Goal: Task Accomplishment & Management: Use online tool/utility

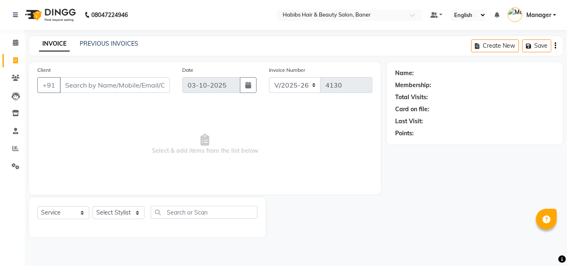
select select "5356"
select select "service"
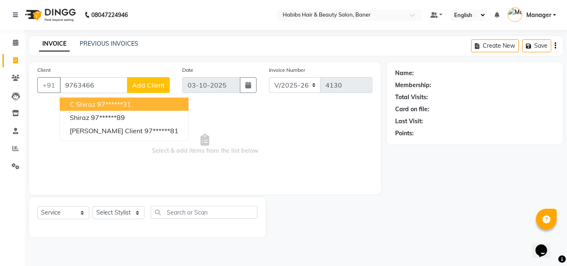
click at [137, 105] on button "C Shiraz 97******31" at bounding box center [124, 104] width 129 height 13
type input "97******31"
select select "2: Object"
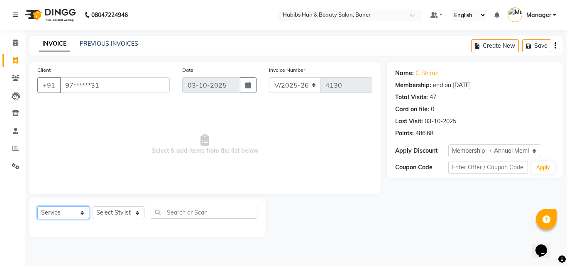
click at [67, 209] on select "Select Service Product Membership Package Voucher Prepaid Gift Card" at bounding box center [63, 212] width 52 height 13
select select "product"
click at [37, 206] on select "Select Service Product Membership Package Voucher Prepaid Gift Card" at bounding box center [63, 212] width 52 height 13
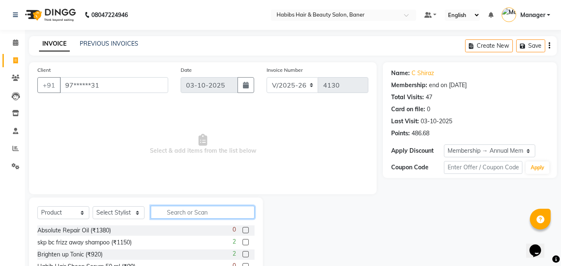
click at [183, 218] on input "text" at bounding box center [203, 212] width 104 height 13
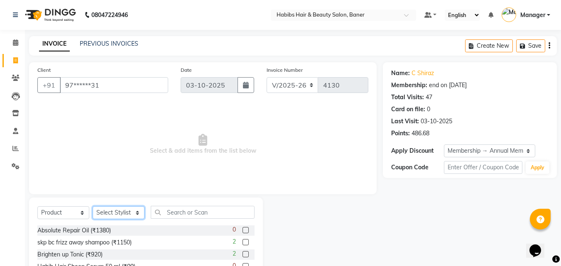
drag, startPoint x: 121, startPoint y: 215, endPoint x: 119, endPoint y: 208, distance: 7.8
click at [121, 215] on select "Select Stylist Admin Manager Pooja Singh Pratik Bhad Ram Rohan Sonawane Swapnal…" at bounding box center [119, 212] width 52 height 13
select select "43743"
click at [93, 206] on select "Select Stylist Admin Manager Pooja Singh Pratik Bhad Ram Rohan Sonawane Swapnal…" at bounding box center [119, 212] width 52 height 13
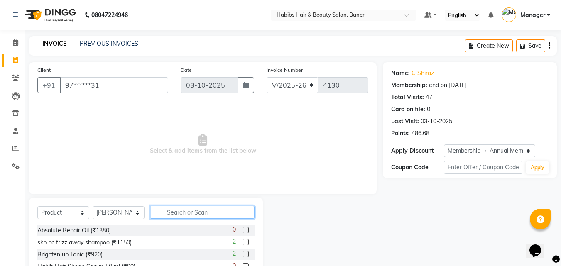
click at [183, 211] on input "text" at bounding box center [203, 212] width 104 height 13
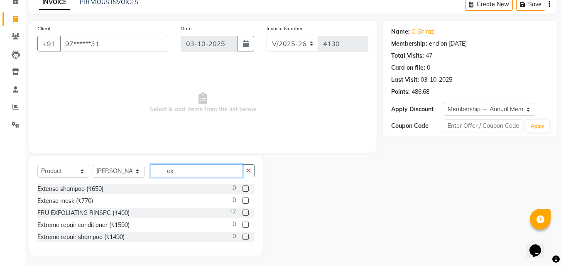
type input "ex"
click at [245, 212] on label at bounding box center [245, 213] width 6 height 6
click at [245, 212] on input "checkbox" at bounding box center [244, 213] width 5 height 5
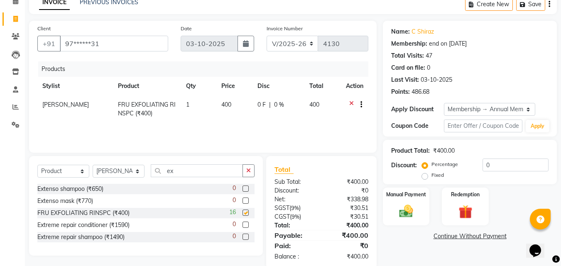
checkbox input "false"
click at [295, 109] on td "0 F | 0 %" at bounding box center [278, 108] width 52 height 27
select select "43743"
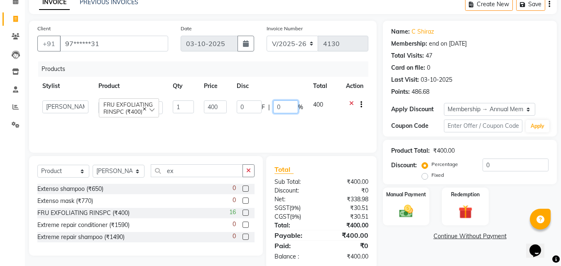
click at [282, 107] on input "0" at bounding box center [285, 106] width 25 height 13
type input "100"
click at [287, 119] on td "0 F | 100 %" at bounding box center [270, 107] width 76 height 24
select select "43743"
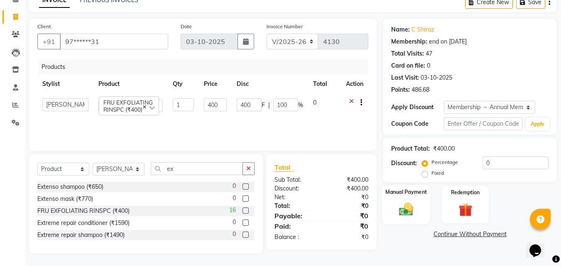
click at [417, 198] on div "Manual Payment" at bounding box center [406, 204] width 49 height 39
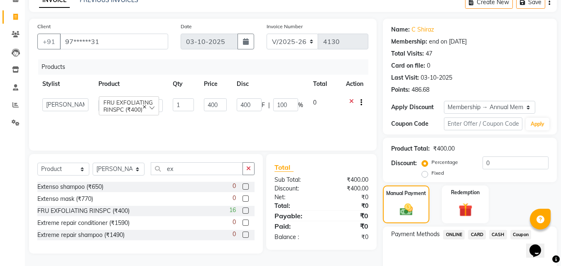
scroll to position [83, 0]
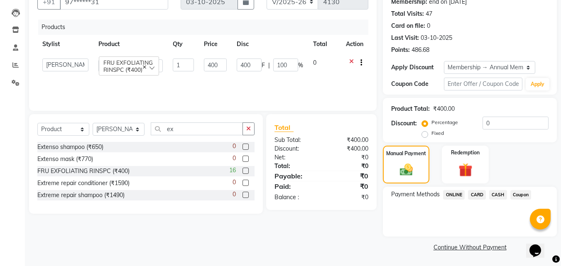
click at [524, 195] on span "Coupon" at bounding box center [520, 195] width 21 height 10
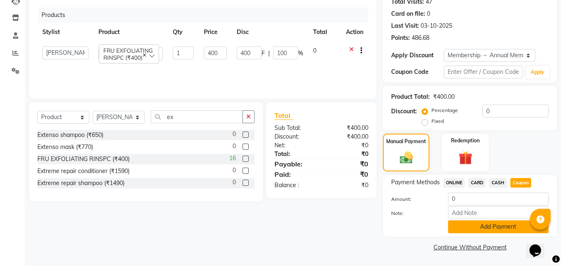
click at [509, 225] on button "Add Payment" at bounding box center [498, 226] width 100 height 13
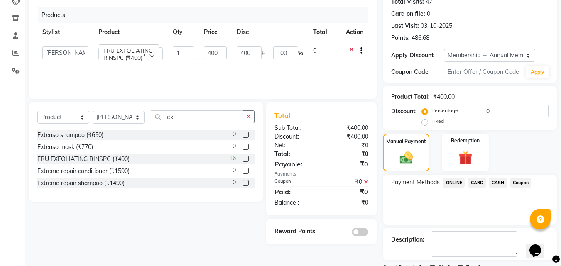
scroll to position [130, 0]
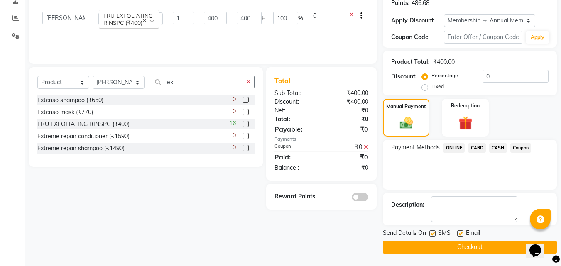
click at [486, 246] on button "Checkout" at bounding box center [470, 247] width 174 height 13
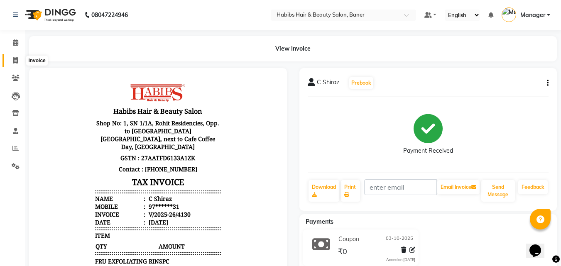
click at [12, 60] on span at bounding box center [15, 61] width 15 height 10
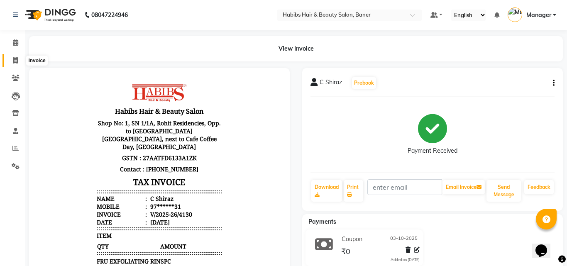
select select "5356"
select select "service"
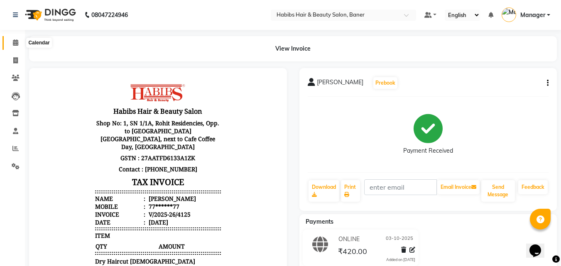
click at [13, 42] on icon at bounding box center [15, 42] width 5 height 6
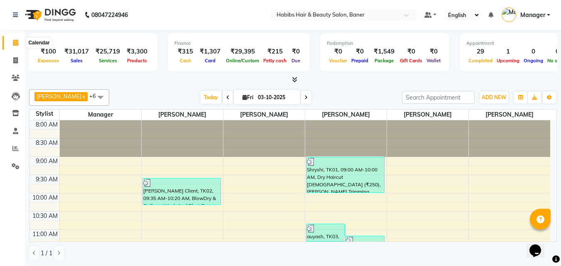
click at [15, 43] on icon at bounding box center [15, 42] width 5 height 6
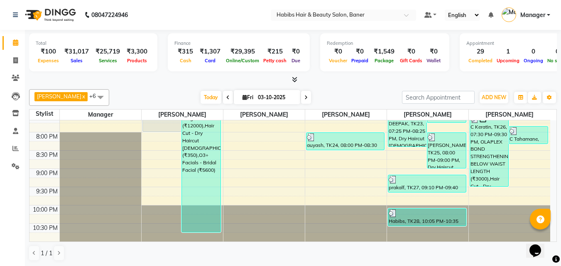
scroll to position [343, 0]
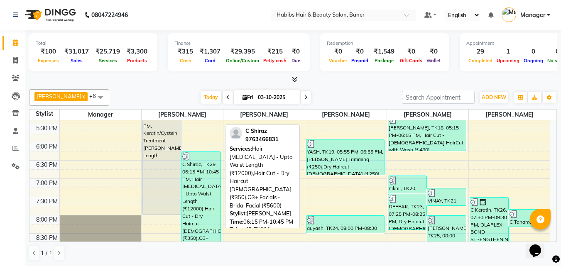
click at [200, 180] on div "C Shiraz, TK29, 06:15 PM-10:45 PM, Hair [MEDICAL_DATA] - Upto Waist Length (₹12…" at bounding box center [201, 233] width 39 height 163
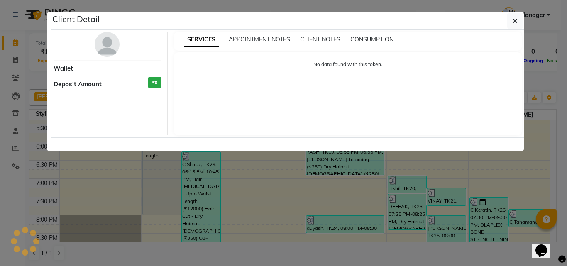
select select "3"
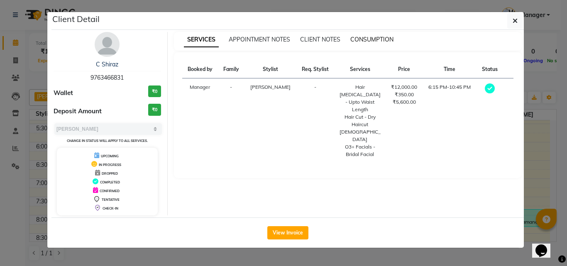
click at [381, 36] on span "CONSUMPTION" at bounding box center [371, 39] width 43 height 7
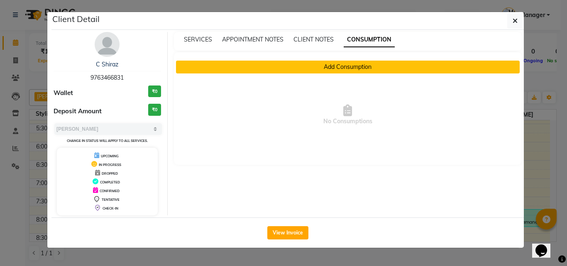
click at [334, 64] on button "Add Consumption" at bounding box center [348, 67] width 344 height 13
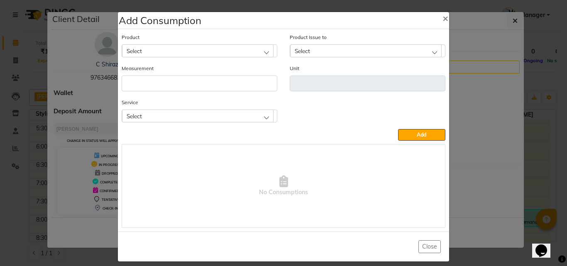
click at [214, 52] on div "Select" at bounding box center [198, 50] width 152 height 12
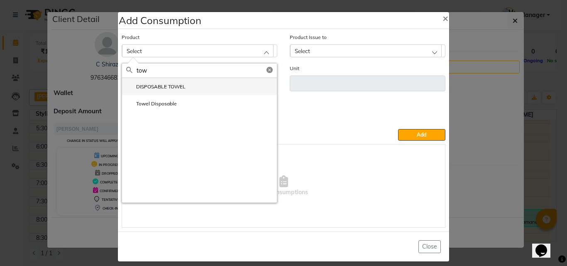
type input "tow"
click at [153, 86] on label "DISPOSABLE TOWEL" at bounding box center [155, 86] width 59 height 7
type input "ml"
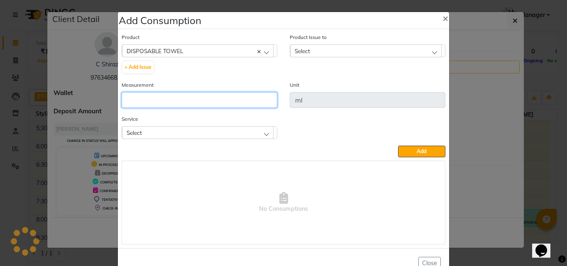
click at [161, 105] on input "number" at bounding box center [200, 100] width 156 height 16
type input "5"
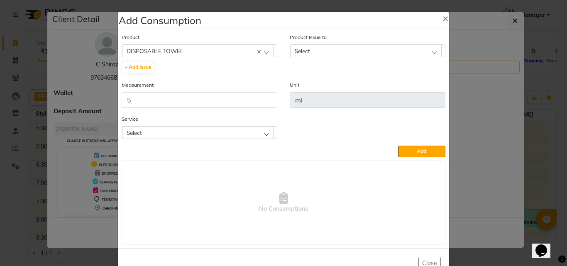
drag, startPoint x: 213, startPoint y: 131, endPoint x: 218, endPoint y: 133, distance: 4.9
click at [214, 130] on div "Select" at bounding box center [198, 132] width 152 height 12
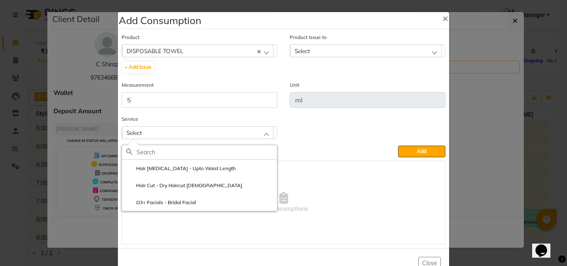
drag, startPoint x: 204, startPoint y: 170, endPoint x: 214, endPoint y: 164, distance: 11.8
click at [206, 169] on label "Hair [MEDICAL_DATA] - Upto Waist Length" at bounding box center [181, 168] width 110 height 7
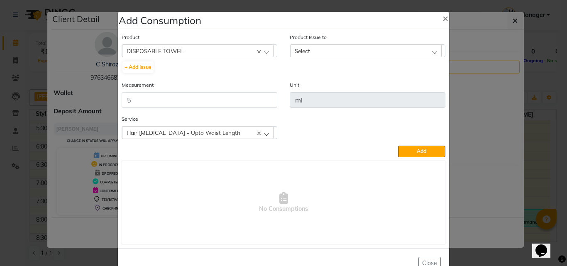
click at [337, 53] on div "Select" at bounding box center [366, 50] width 152 height 12
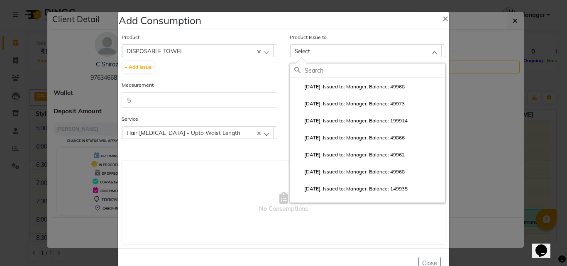
drag, startPoint x: 349, startPoint y: 85, endPoint x: 363, endPoint y: 89, distance: 14.2
click at [349, 86] on label "[DATE], Issued to: Manager, Balance: 49968" at bounding box center [349, 86] width 110 height 7
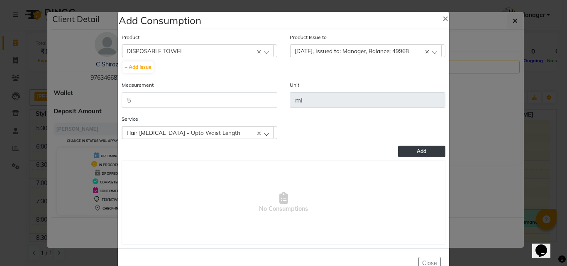
click at [417, 148] on button "Add" at bounding box center [421, 152] width 47 height 12
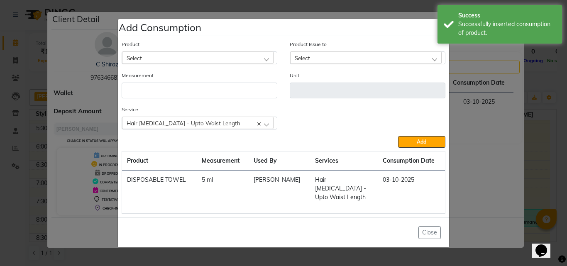
click at [225, 60] on div "Select" at bounding box center [198, 57] width 152 height 12
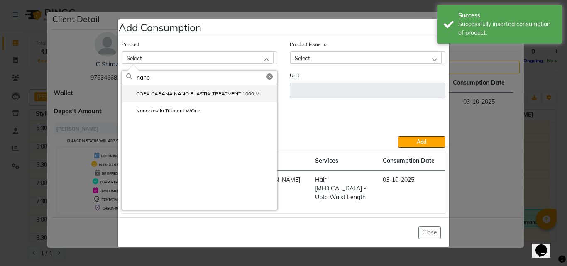
type input "nano"
click at [220, 96] on label "COPA CABANA NANO PLASTIA TREATMENT 1000 ML" at bounding box center [194, 93] width 136 height 7
type input "ml"
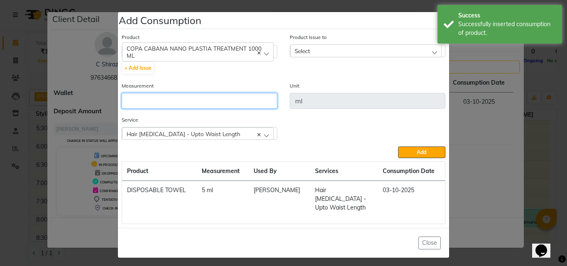
click at [211, 108] on input "number" at bounding box center [200, 101] width 156 height 16
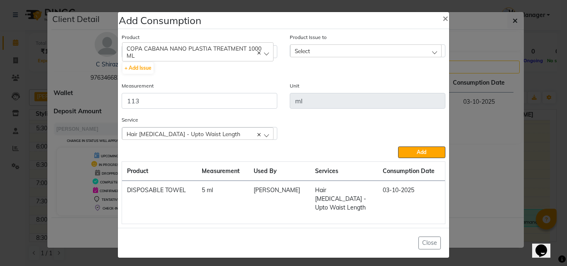
click at [320, 51] on div "Select" at bounding box center [366, 50] width 152 height 12
click at [250, 93] on div "Measurement 113" at bounding box center [200, 94] width 156 height 27
click at [245, 95] on input "113" at bounding box center [200, 101] width 156 height 16
type input "112"
click at [343, 51] on div "Select" at bounding box center [366, 50] width 152 height 12
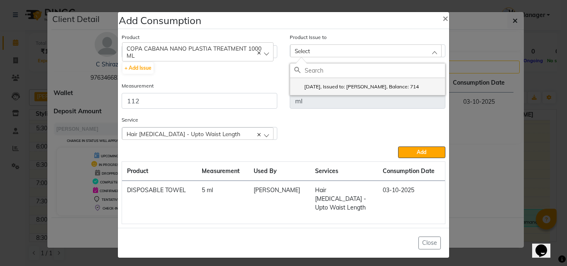
click at [360, 84] on li "[DATE], Issued to: [PERSON_NAME], Balance: 714" at bounding box center [367, 86] width 155 height 17
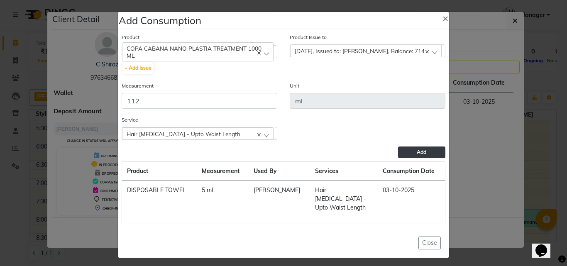
click at [403, 154] on button "Add" at bounding box center [421, 153] width 47 height 12
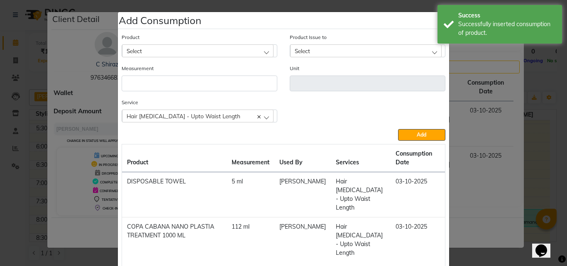
click at [216, 52] on div "Select" at bounding box center [198, 50] width 152 height 12
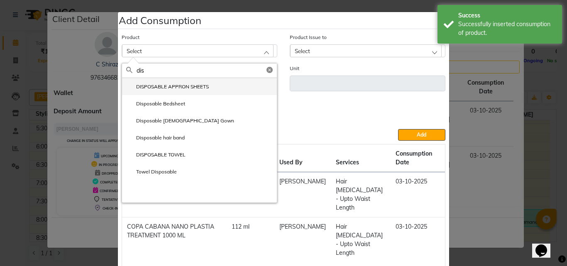
type input "dis"
drag, startPoint x: 165, startPoint y: 88, endPoint x: 174, endPoint y: 89, distance: 8.9
click at [167, 87] on label "DISPOSABLE APPRON SHEETS" at bounding box center [167, 86] width 83 height 7
type input "ml"
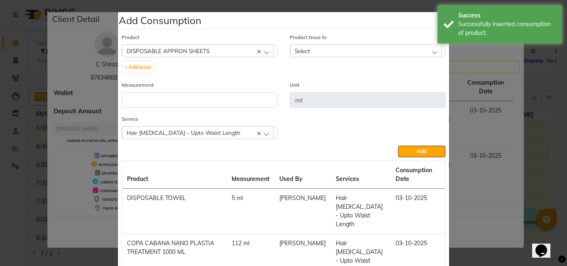
drag, startPoint x: 181, startPoint y: 110, endPoint x: 182, endPoint y: 104, distance: 5.9
click at [181, 108] on div "Measurement" at bounding box center [199, 98] width 168 height 34
click at [182, 104] on input "number" at bounding box center [200, 100] width 156 height 16
type input "1"
drag, startPoint x: 301, startPoint y: 49, endPoint x: 321, endPoint y: 63, distance: 23.8
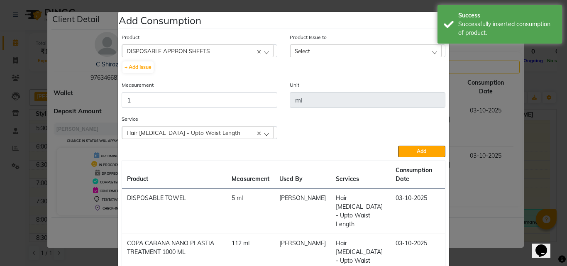
click at [302, 50] on span "Select" at bounding box center [302, 50] width 15 height 7
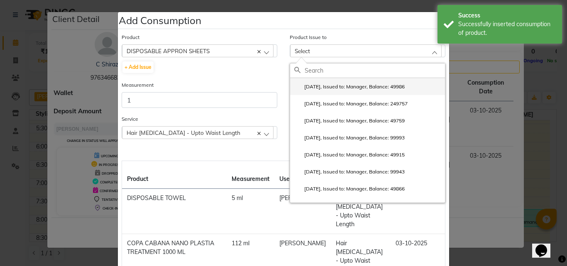
click at [326, 84] on label "[DATE], Issued to: Manager, Balance: 49986" at bounding box center [349, 86] width 110 height 7
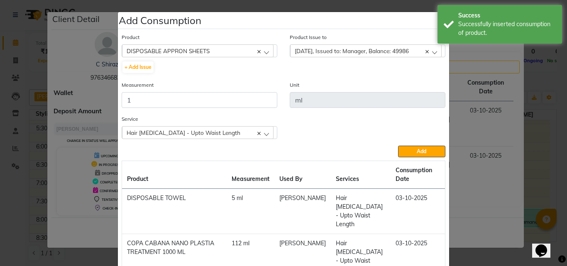
click at [400, 143] on div "Service Hair [MEDICAL_DATA] - Upto Waist Length Hair [MEDICAL_DATA] - Upto Wais…" at bounding box center [283, 130] width 336 height 31
click at [406, 150] on button "Add" at bounding box center [421, 152] width 47 height 12
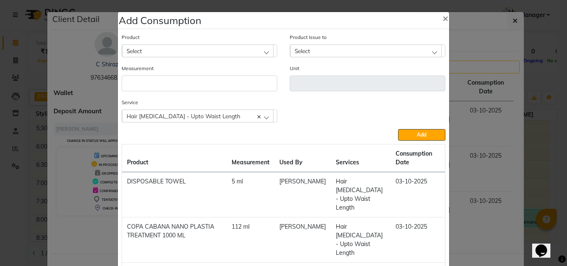
click at [215, 50] on div "Select" at bounding box center [198, 50] width 152 height 12
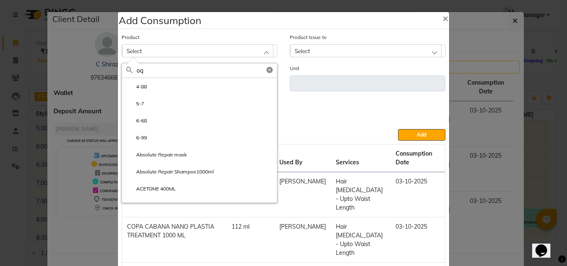
type input "o"
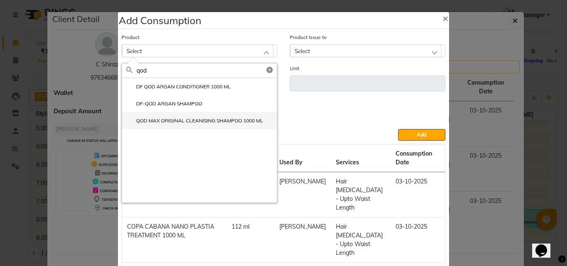
type input "qod"
click at [208, 120] on label "QOD MAX ORIGINAL CLEANISING SHAMPOO 1000 ML" at bounding box center [194, 120] width 137 height 7
type input "ml"
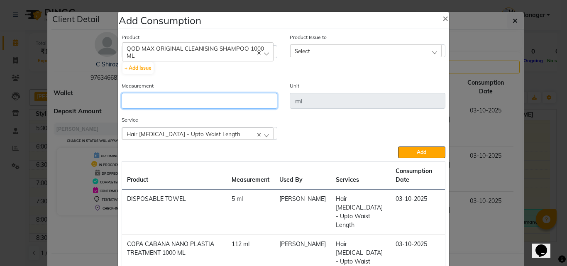
click at [215, 96] on input "number" at bounding box center [200, 101] width 156 height 16
type input "30"
click at [331, 50] on div "Select" at bounding box center [366, 50] width 152 height 12
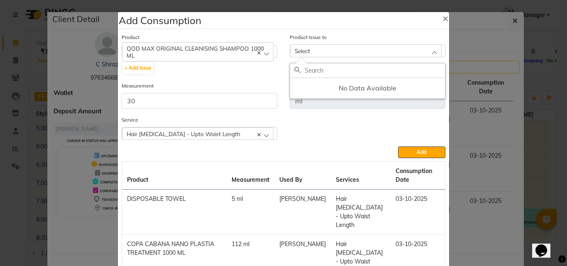
click at [235, 57] on span "QOD MAX ORIGINAL CLEANISING SHAMPOO 1000 ML" at bounding box center [198, 52] width 142 height 14
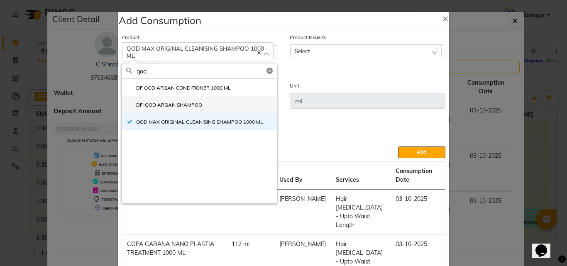
type input "qod"
click at [182, 105] on label "DF-QOD ARGAN SHAMPOO" at bounding box center [164, 104] width 76 height 7
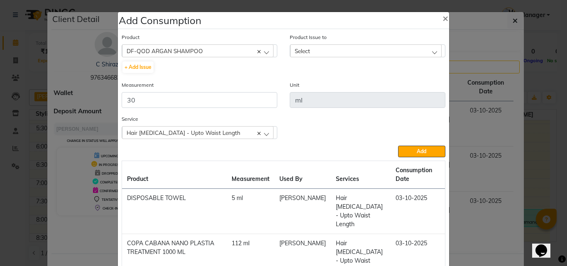
click at [311, 53] on div "Select" at bounding box center [366, 50] width 152 height 12
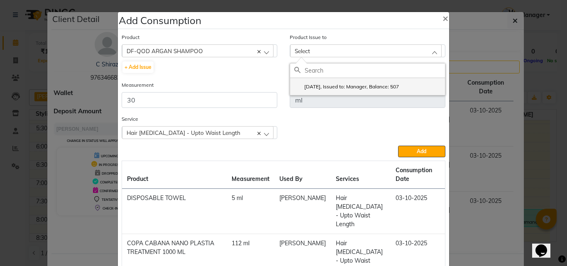
click at [337, 86] on label "[DATE], Issued to: Manager, Balance: 507" at bounding box center [346, 86] width 105 height 7
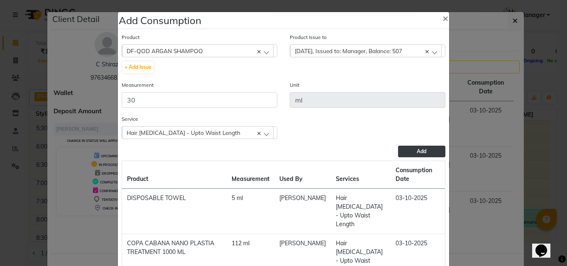
click at [407, 146] on button "Add" at bounding box center [421, 152] width 47 height 12
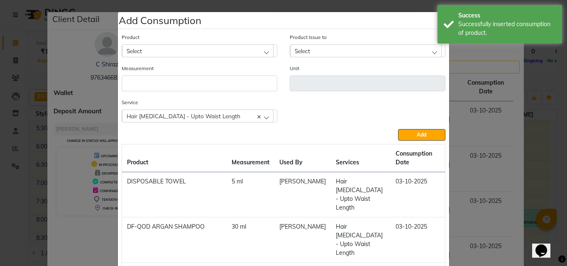
click at [225, 52] on div "Select" at bounding box center [198, 50] width 152 height 12
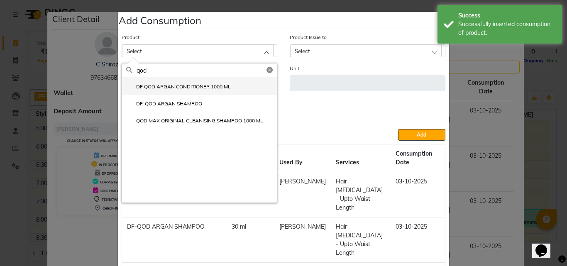
type input "qod"
click at [184, 90] on label "DF QOD ARGAN CONDITIONER 1000 ML" at bounding box center [178, 86] width 105 height 7
type input "ML"
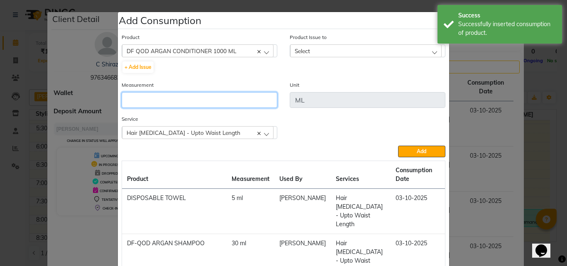
click at [189, 100] on input "number" at bounding box center [200, 100] width 156 height 16
type input "20"
click at [320, 51] on div "Select" at bounding box center [366, 50] width 152 height 12
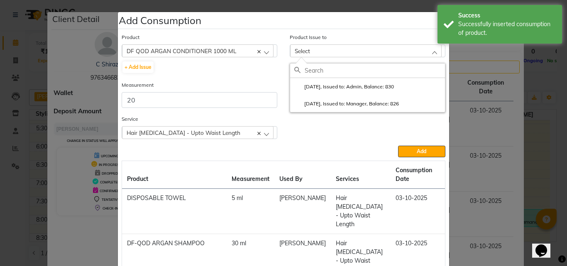
click at [357, 90] on label "[DATE], Issued to: Admin, Balance: 830" at bounding box center [344, 86] width 100 height 7
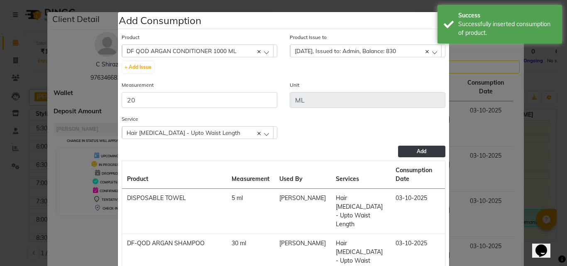
click at [404, 149] on button "Add" at bounding box center [421, 152] width 47 height 12
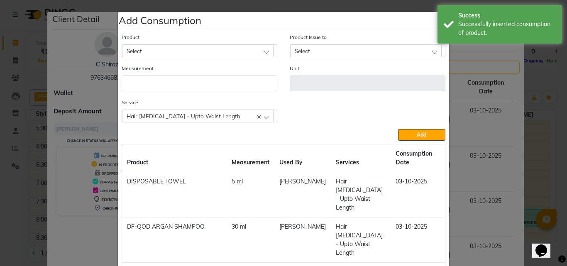
click at [212, 55] on div "Select" at bounding box center [198, 50] width 152 height 12
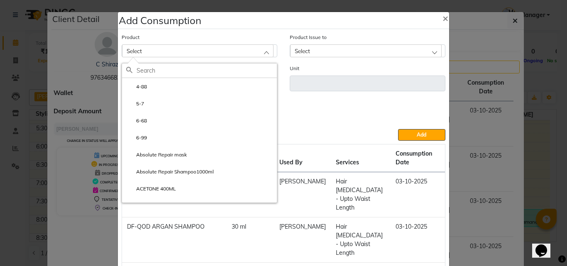
click at [10, 67] on ngb-modal-window "Add Consumption × Product Select 4-88 5-7 6-68 6-99 Absolute Repair mask Absolu…" at bounding box center [283, 133] width 567 height 266
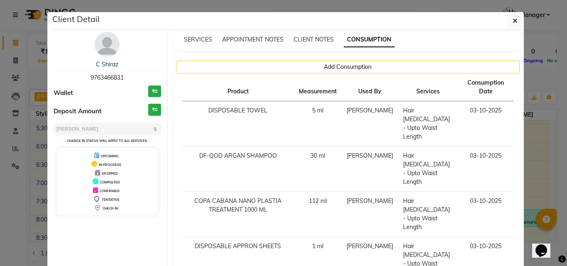
click at [12, 110] on ngb-modal-window "Client Detail C Shiraz 9763466831 Wallet ₹0 Deposit Amount ₹0 Select MARK DONE …" at bounding box center [283, 133] width 567 height 266
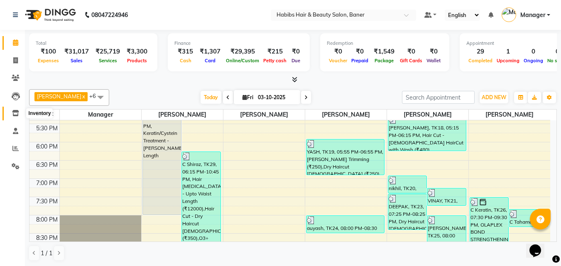
click at [12, 110] on icon at bounding box center [15, 113] width 7 height 6
select select
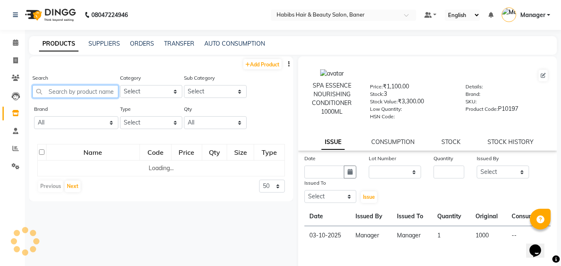
click at [57, 91] on input "text" at bounding box center [75, 91] width 86 height 13
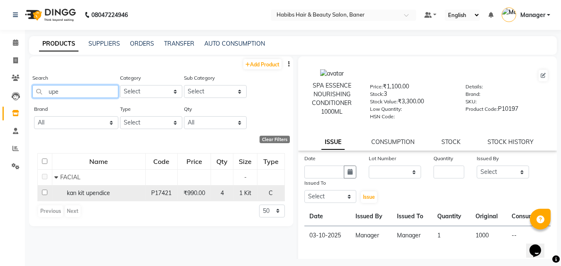
type input "upe"
click at [46, 193] on input "checkbox" at bounding box center [44, 192] width 5 height 5
checkbox input "true"
select select
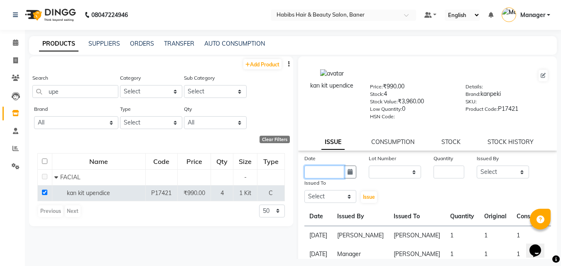
click at [322, 175] on input "text" at bounding box center [324, 172] width 40 height 13
select select "10"
select select "2025"
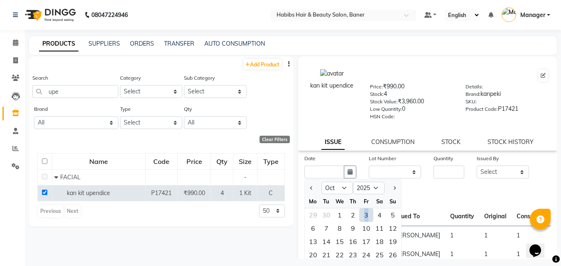
click at [366, 213] on div "3" at bounding box center [366, 214] width 13 height 13
type input "03-10-2025"
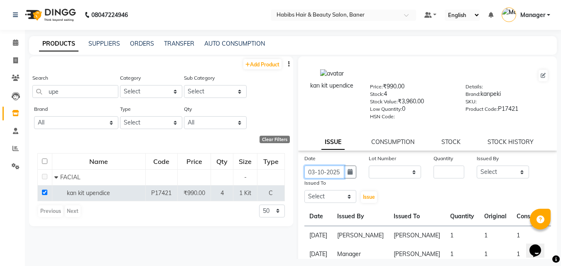
scroll to position [0, 2]
click at [384, 174] on select "None" at bounding box center [395, 172] width 52 height 13
select select "0: null"
click at [369, 166] on select "None" at bounding box center [395, 172] width 52 height 13
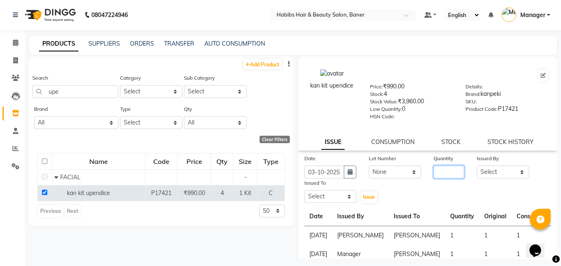
click at [445, 173] on input "number" at bounding box center [448, 172] width 31 height 13
type input "1"
click at [493, 173] on select "Select Admin Manager [PERSON_NAME] [PERSON_NAME] Ram [PERSON_NAME] [PERSON_NAME]" at bounding box center [503, 172] width 52 height 13
select select "43743"
click at [477, 166] on select "Select Admin Manager [PERSON_NAME] [PERSON_NAME] Ram [PERSON_NAME] [PERSON_NAME]" at bounding box center [503, 172] width 52 height 13
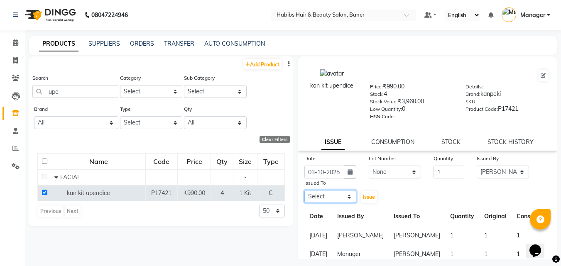
click at [332, 198] on select "Select Admin Manager [PERSON_NAME] [PERSON_NAME] Ram [PERSON_NAME] [PERSON_NAME]" at bounding box center [330, 196] width 52 height 13
select select "43743"
click at [304, 190] on select "Select Admin Manager [PERSON_NAME] [PERSON_NAME] Ram [PERSON_NAME] [PERSON_NAME]" at bounding box center [330, 196] width 52 height 13
click at [365, 195] on span "Issue" at bounding box center [369, 197] width 12 height 6
select select
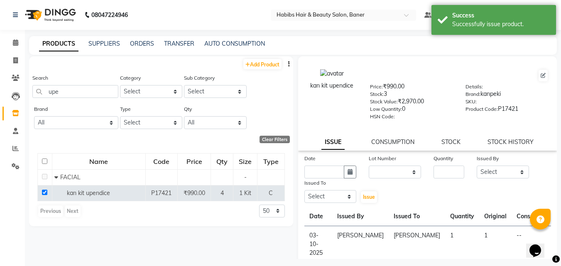
click at [8, 50] on li "Calendar" at bounding box center [12, 43] width 25 height 18
click at [17, 44] on icon at bounding box center [15, 42] width 5 height 6
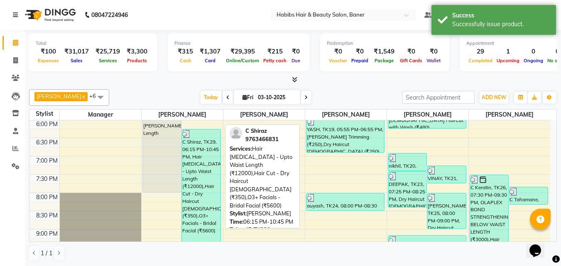
scroll to position [374, 0]
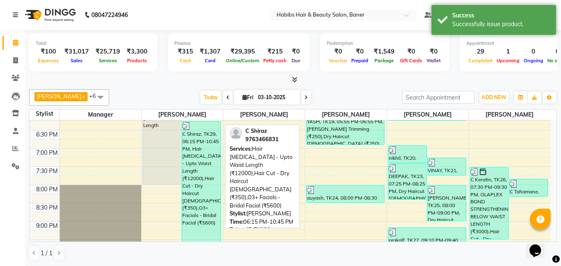
click at [201, 177] on div "C Shiraz, TK29, 06:15 PM-10:45 PM, Hair [MEDICAL_DATA] - Upto Waist Length (₹12…" at bounding box center [201, 203] width 39 height 163
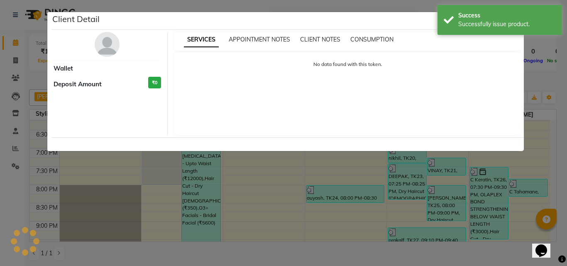
select select "3"
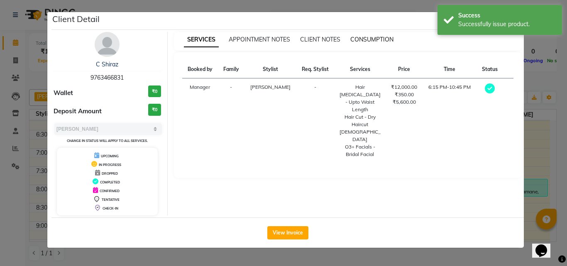
click at [361, 39] on span "CONSUMPTION" at bounding box center [371, 39] width 43 height 7
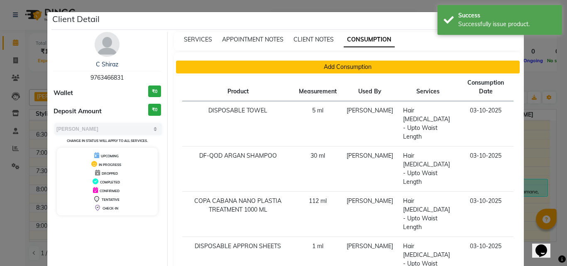
click at [307, 64] on button "Add Consumption" at bounding box center [348, 67] width 344 height 13
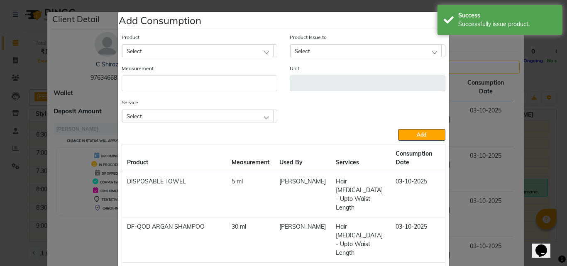
click at [207, 54] on div "Select" at bounding box center [198, 50] width 152 height 12
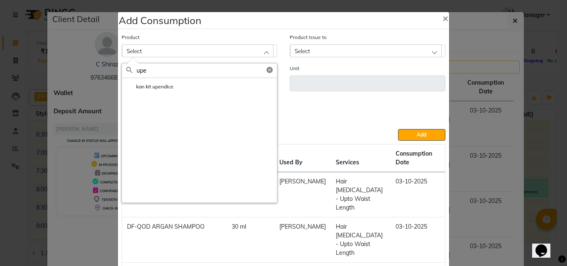
type input "upe"
click at [162, 89] on label "kan kit upendice" at bounding box center [149, 86] width 47 height 7
type input "Kit"
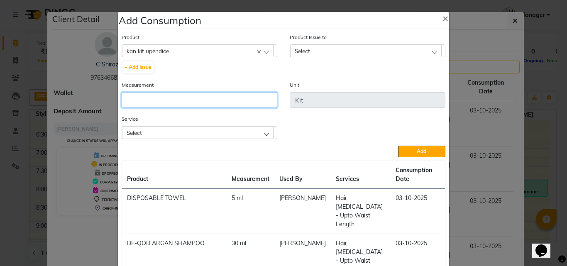
click at [165, 99] on input "number" at bounding box center [200, 100] width 156 height 16
type input "1"
drag, startPoint x: 220, startPoint y: 126, endPoint x: 223, endPoint y: 134, distance: 9.1
click at [220, 127] on div "Service Select Hair [MEDICAL_DATA] - Upto Waist Length Hair Cut - Dry Haircut […" at bounding box center [200, 127] width 156 height 24
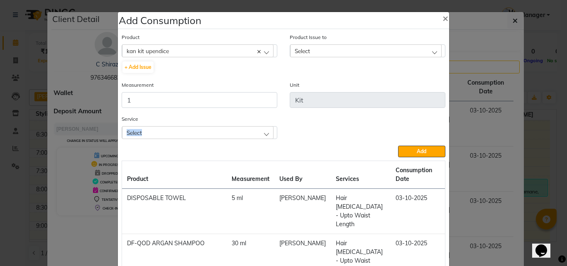
click at [206, 132] on div "Select" at bounding box center [198, 132] width 152 height 12
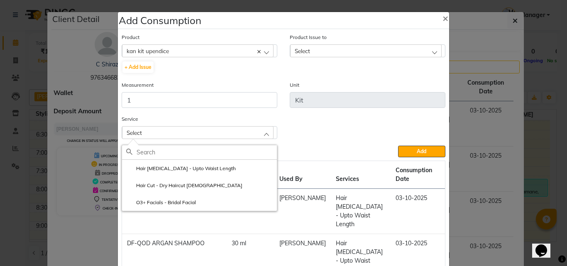
drag, startPoint x: 193, startPoint y: 201, endPoint x: 195, endPoint y: 191, distance: 9.2
click at [193, 201] on li "O3+ Facials - Bridal Facial" at bounding box center [199, 202] width 155 height 17
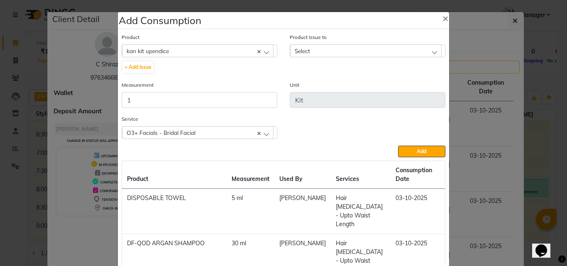
click at [328, 47] on div "Select" at bounding box center [366, 50] width 152 height 12
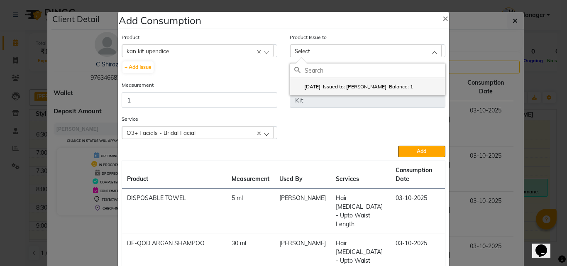
click at [363, 86] on label "[DATE], Issued to: [PERSON_NAME], Balance: 1" at bounding box center [353, 86] width 119 height 7
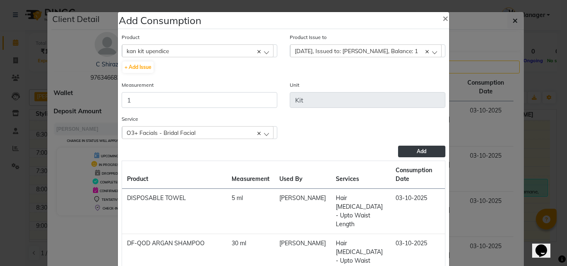
click at [410, 154] on button "Add" at bounding box center [421, 152] width 47 height 12
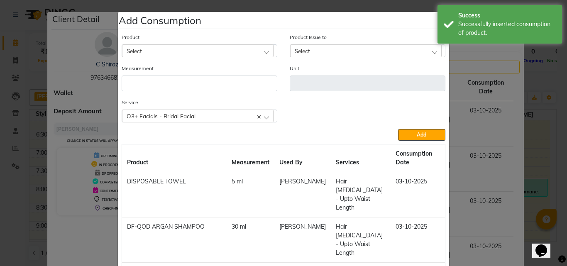
click at [543, 157] on ngb-modal-window "Add Consumption × Product Select 4-88 Product Issue to Select [DATE], Issued to…" at bounding box center [283, 133] width 567 height 266
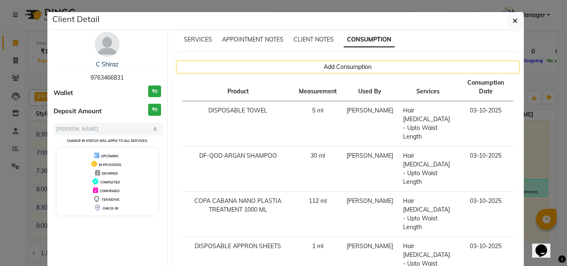
click at [537, 154] on ngb-modal-window "Client Detail C Shiraz 9763466831 Wallet ₹0 Deposit Amount ₹0 Select MARK DONE …" at bounding box center [283, 133] width 567 height 266
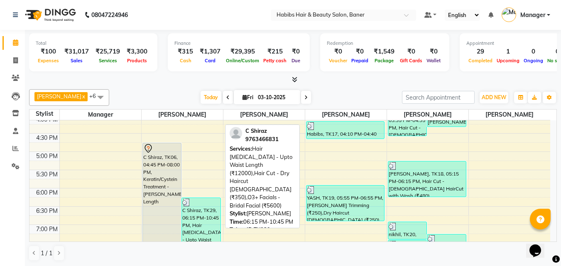
scroll to position [291, 0]
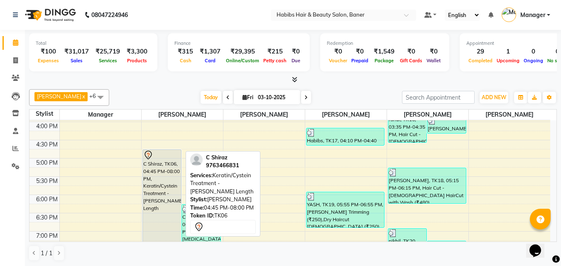
click at [171, 177] on div "C Shiraz, TK06, 04:45 PM-08:00 PM, Keratin/Cystein Treatment - [PERSON_NAME] Le…" at bounding box center [162, 209] width 39 height 118
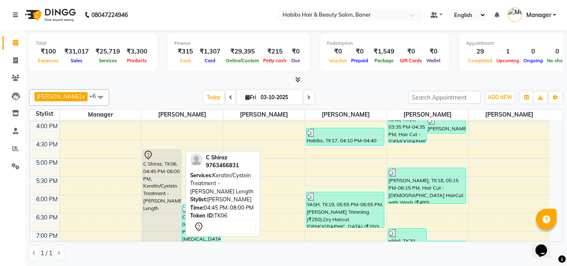
select select "7"
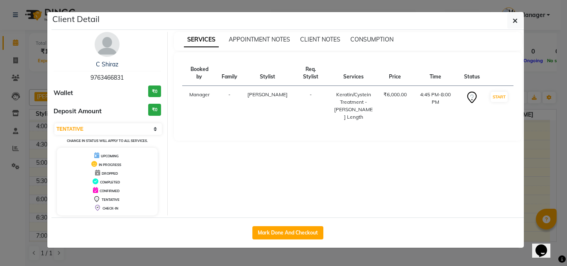
click at [536, 145] on ngb-modal-window "Client Detail C Shiraz 9763466831 Wallet ₹0 Deposit Amount ₹0 Select IN SERVICE…" at bounding box center [283, 133] width 567 height 266
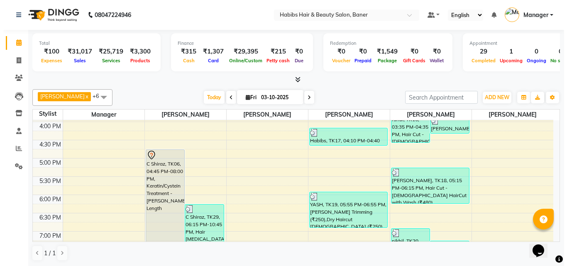
scroll to position [208, 0]
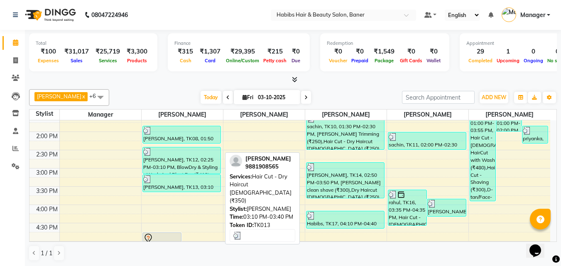
click at [165, 188] on div "[PERSON_NAME], TK13, 03:10 PM-03:40 PM, Hair Cut - Dry Haircut [DEMOGRAPHIC_DAT…" at bounding box center [182, 183] width 78 height 17
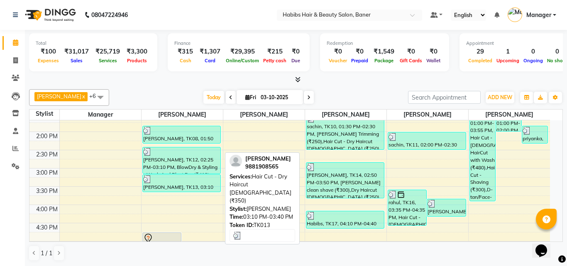
select select "3"
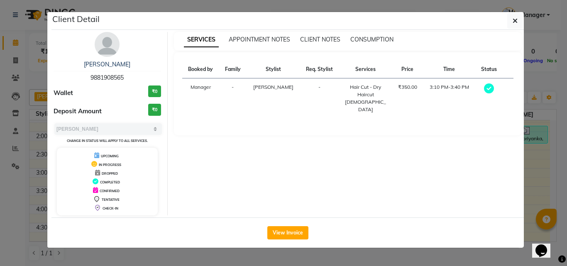
click at [396, 33] on div "SERVICES APPOINTMENT NOTES CLIENT NOTES CONSUMPTION" at bounding box center [348, 41] width 348 height 19
click at [384, 42] on span "CONSUMPTION" at bounding box center [371, 39] width 43 height 7
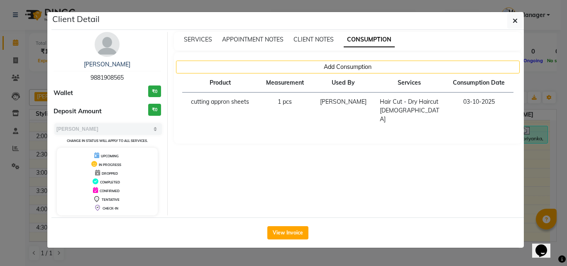
click at [538, 149] on ngb-modal-window "Client Detail [PERSON_NAME] 9881908565 Wallet ₹0 Deposit Amount ₹0 Select MARK …" at bounding box center [283, 133] width 567 height 266
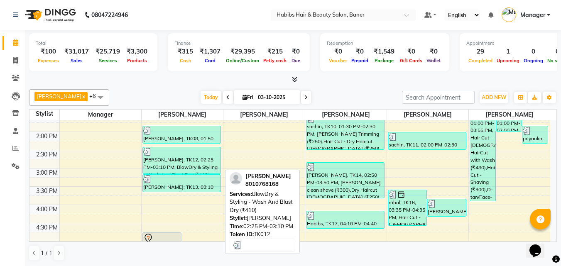
click at [193, 154] on div at bounding box center [181, 152] width 77 height 8
select select "3"
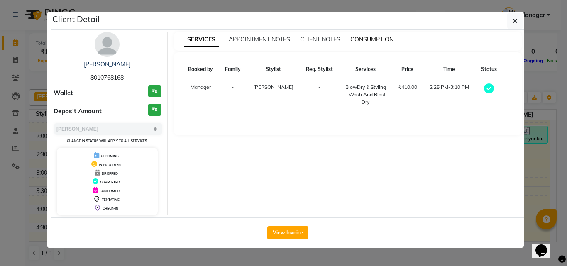
click at [360, 38] on span "CONSUMPTION" at bounding box center [371, 39] width 43 height 7
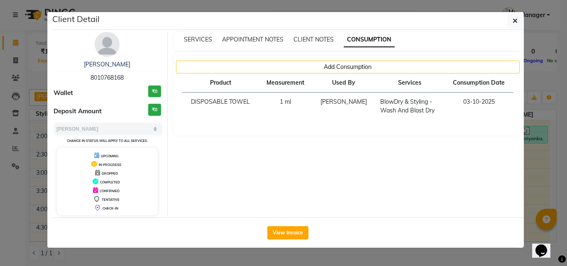
click at [546, 143] on ngb-modal-window "Client Detail [PERSON_NAME] 8010768168 Wallet ₹0 Deposit Amount ₹0 Select MARK …" at bounding box center [283, 133] width 567 height 266
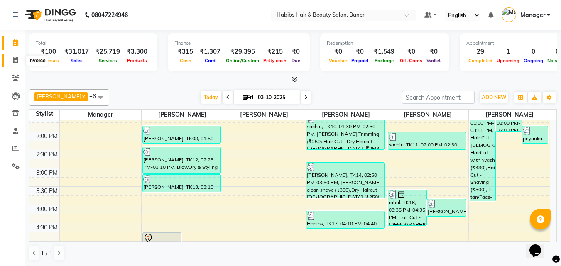
drag, startPoint x: 10, startPoint y: 64, endPoint x: 22, endPoint y: 49, distance: 19.6
click at [11, 64] on span at bounding box center [15, 61] width 15 height 10
select select "5356"
select select "service"
